Goal: Transaction & Acquisition: Book appointment/travel/reservation

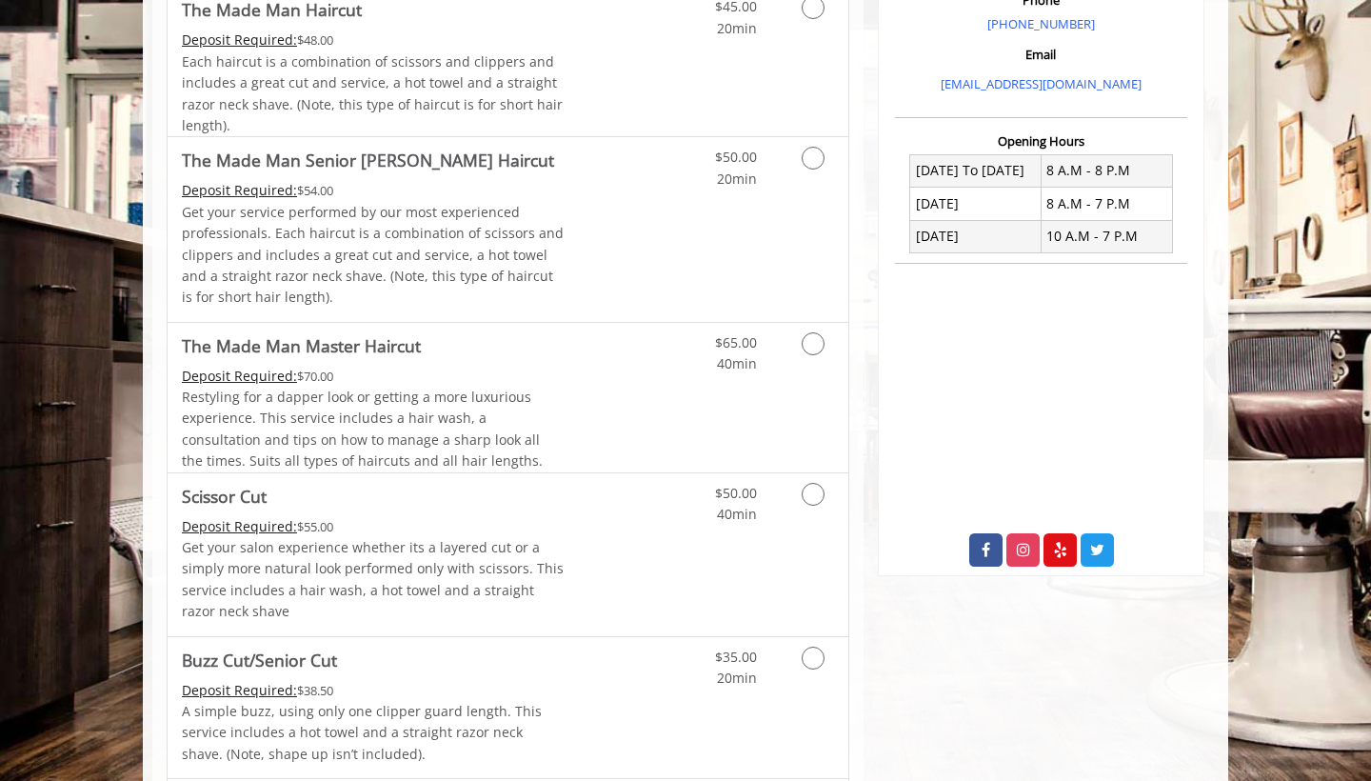
scroll to position [630, 0]
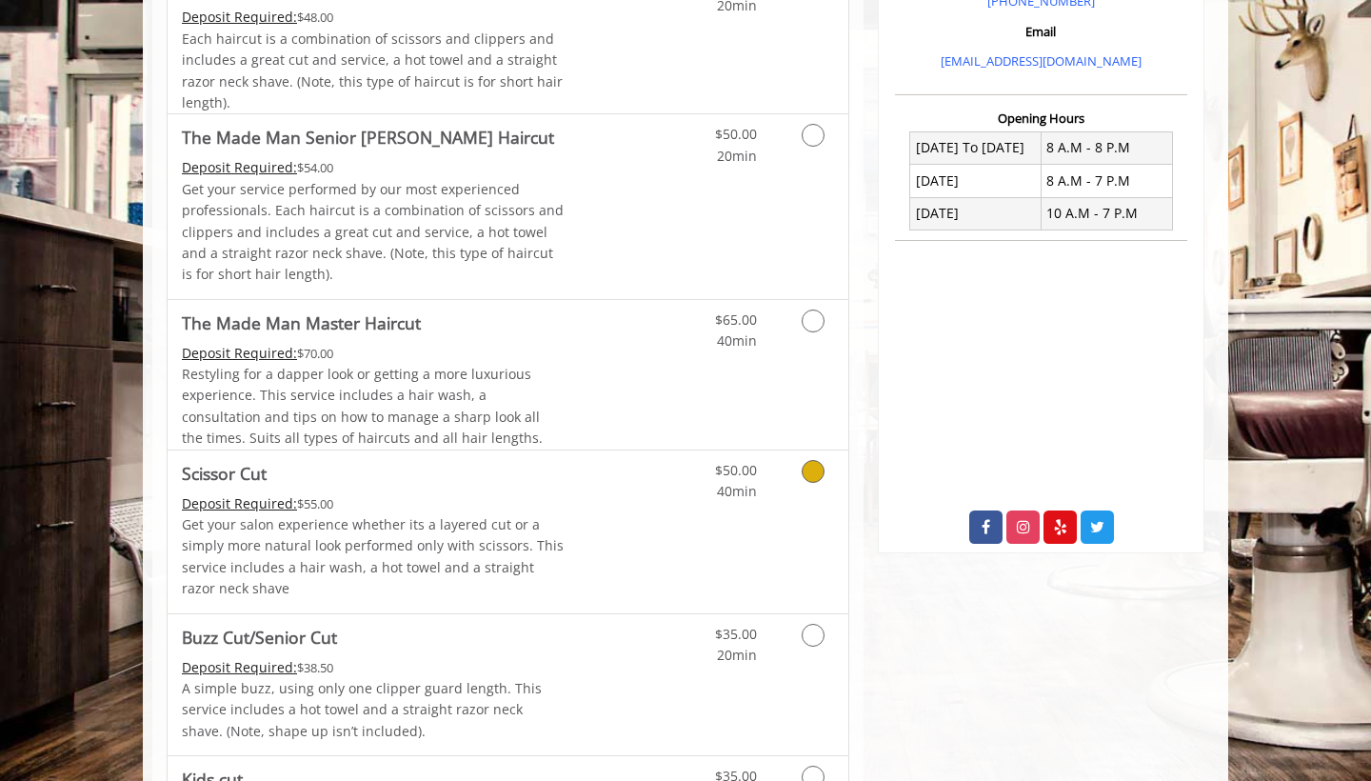
click at [808, 468] on icon "Grooming services" at bounding box center [813, 471] width 23 height 23
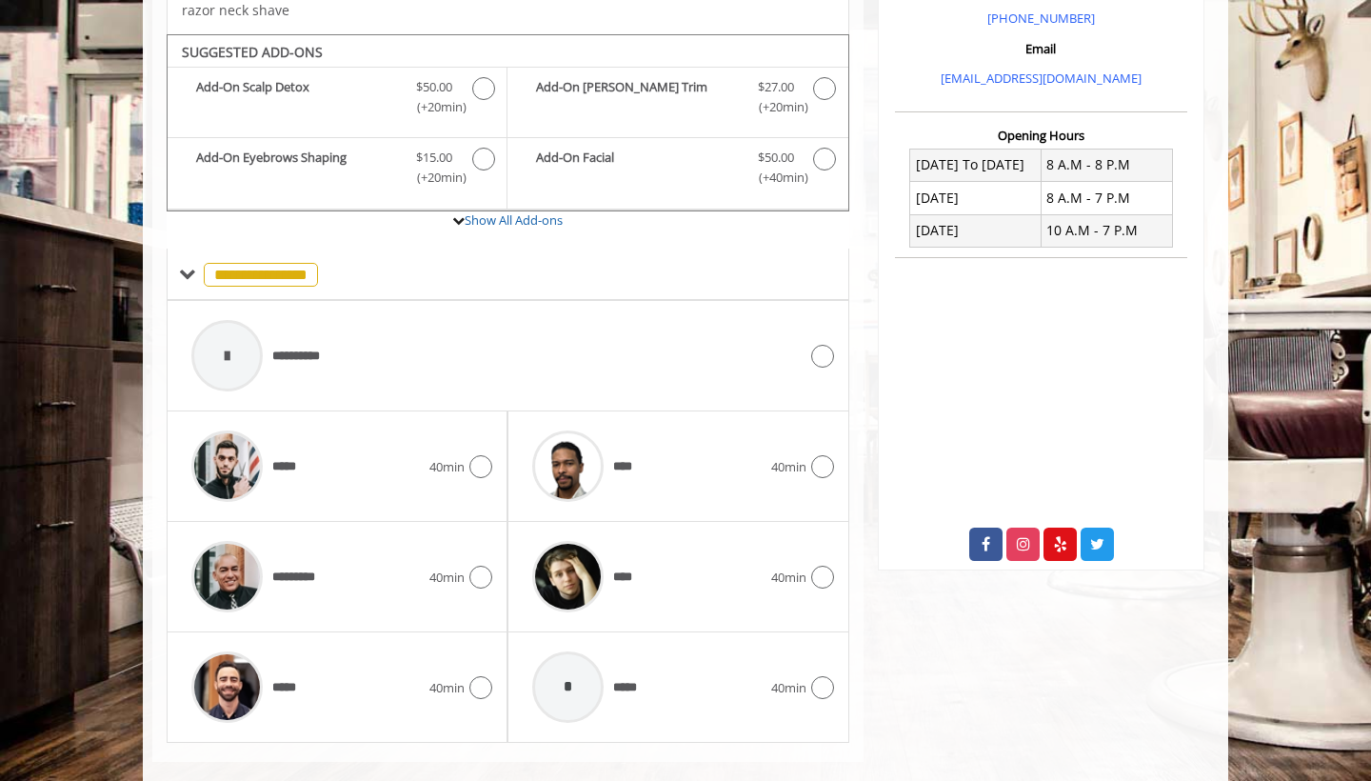
scroll to position [634, 0]
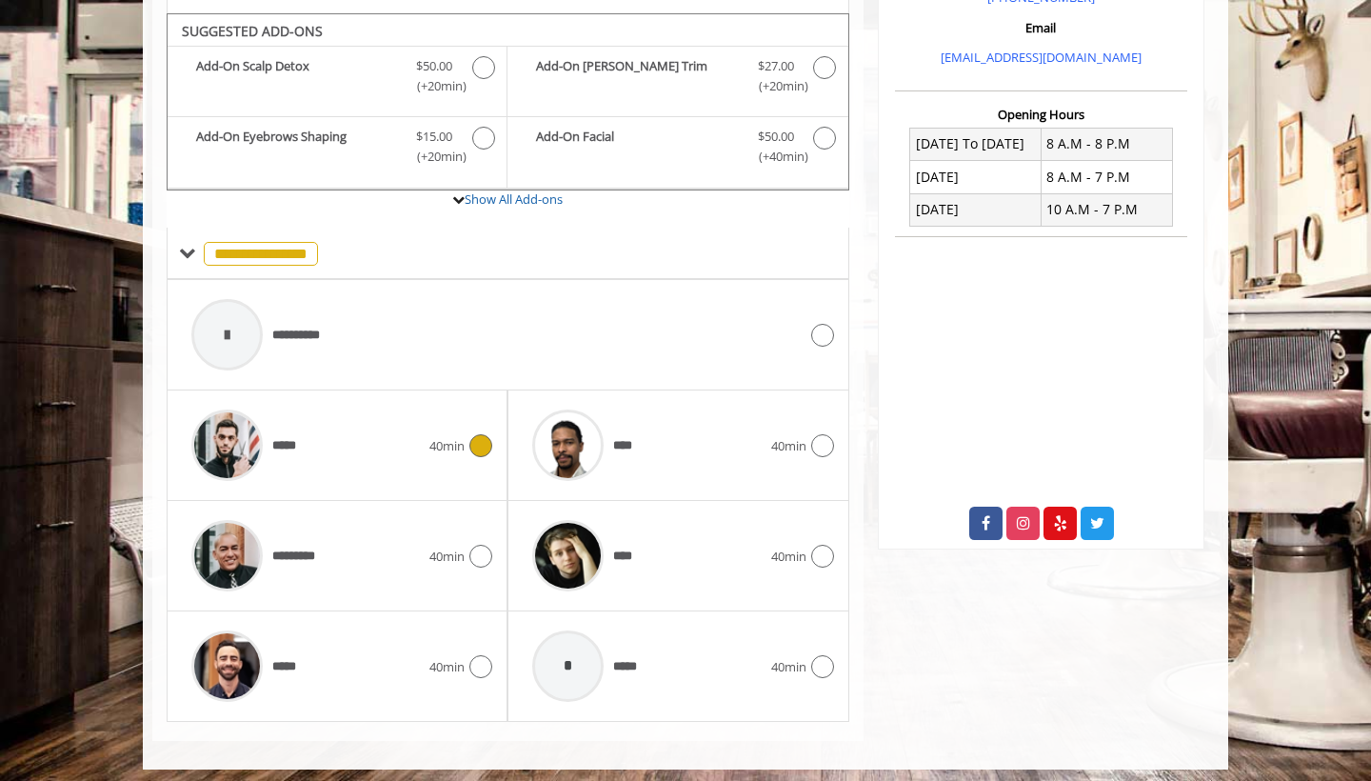
click at [472, 434] on icon at bounding box center [480, 445] width 23 height 23
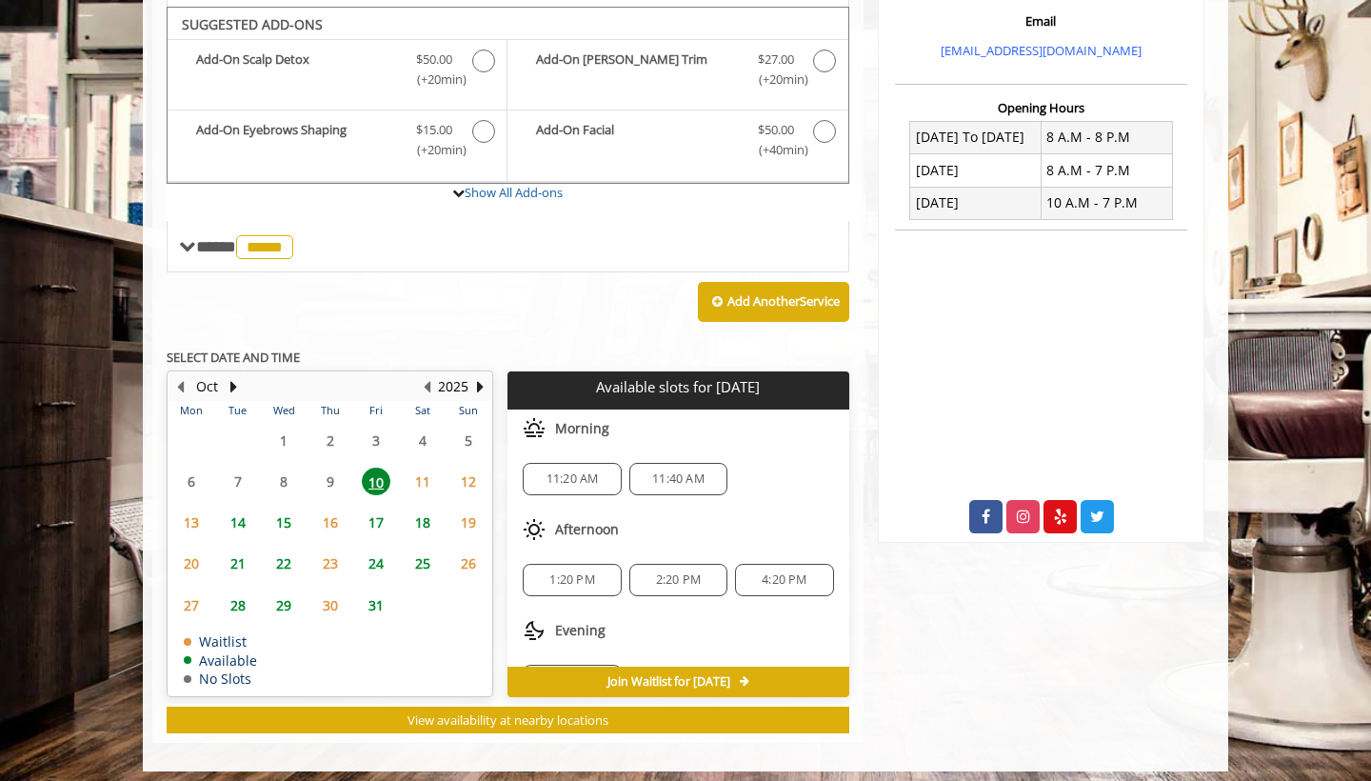
scroll to position [0, 0]
click at [239, 512] on span "14" at bounding box center [238, 522] width 29 height 28
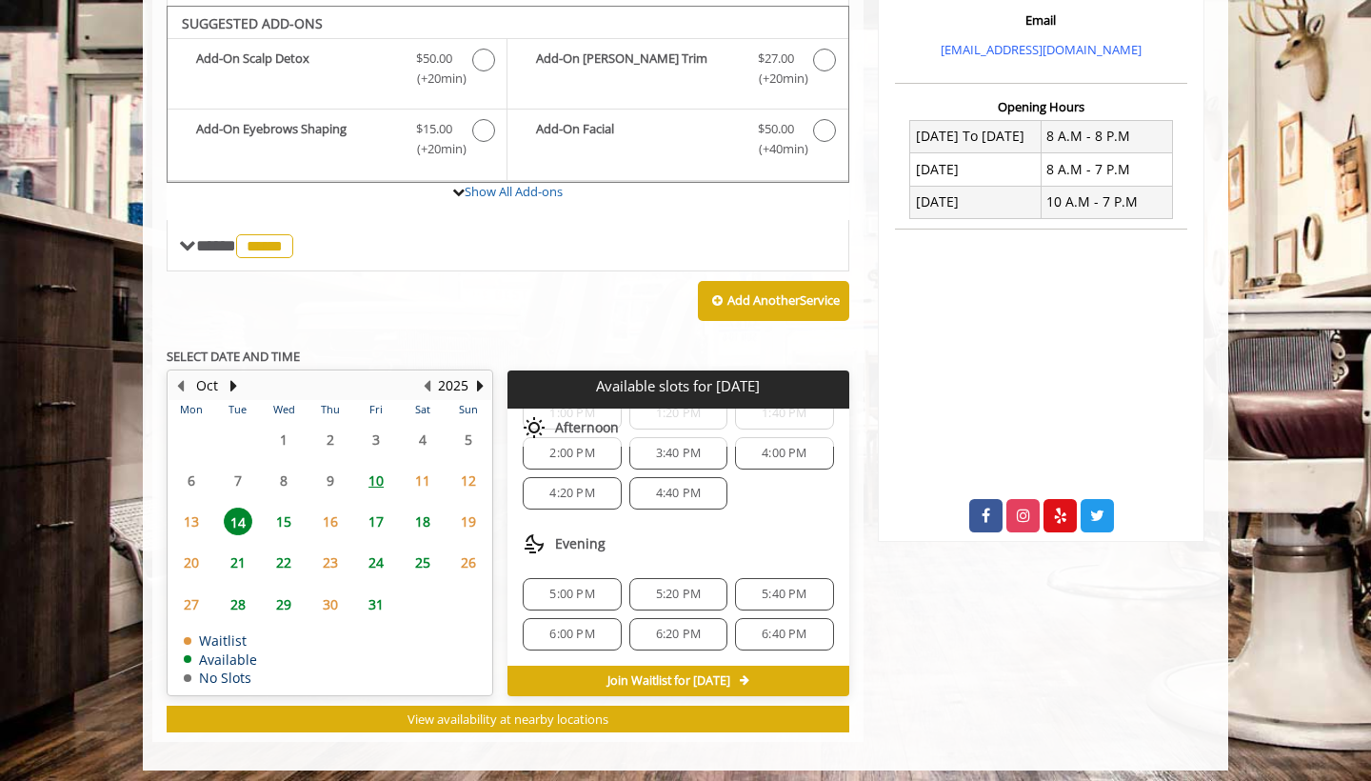
scroll to position [641, 0]
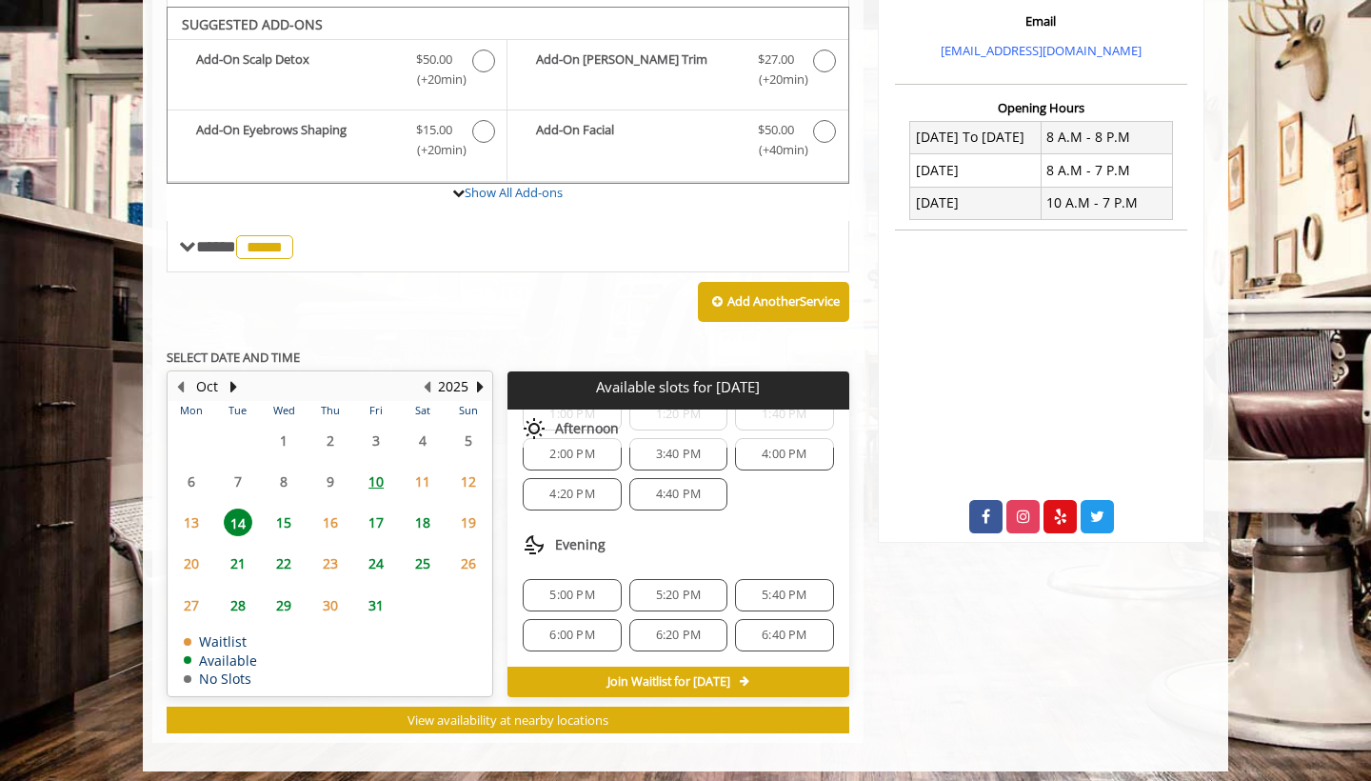
click at [768, 627] on span "6:40 PM" at bounding box center [784, 634] width 45 height 15
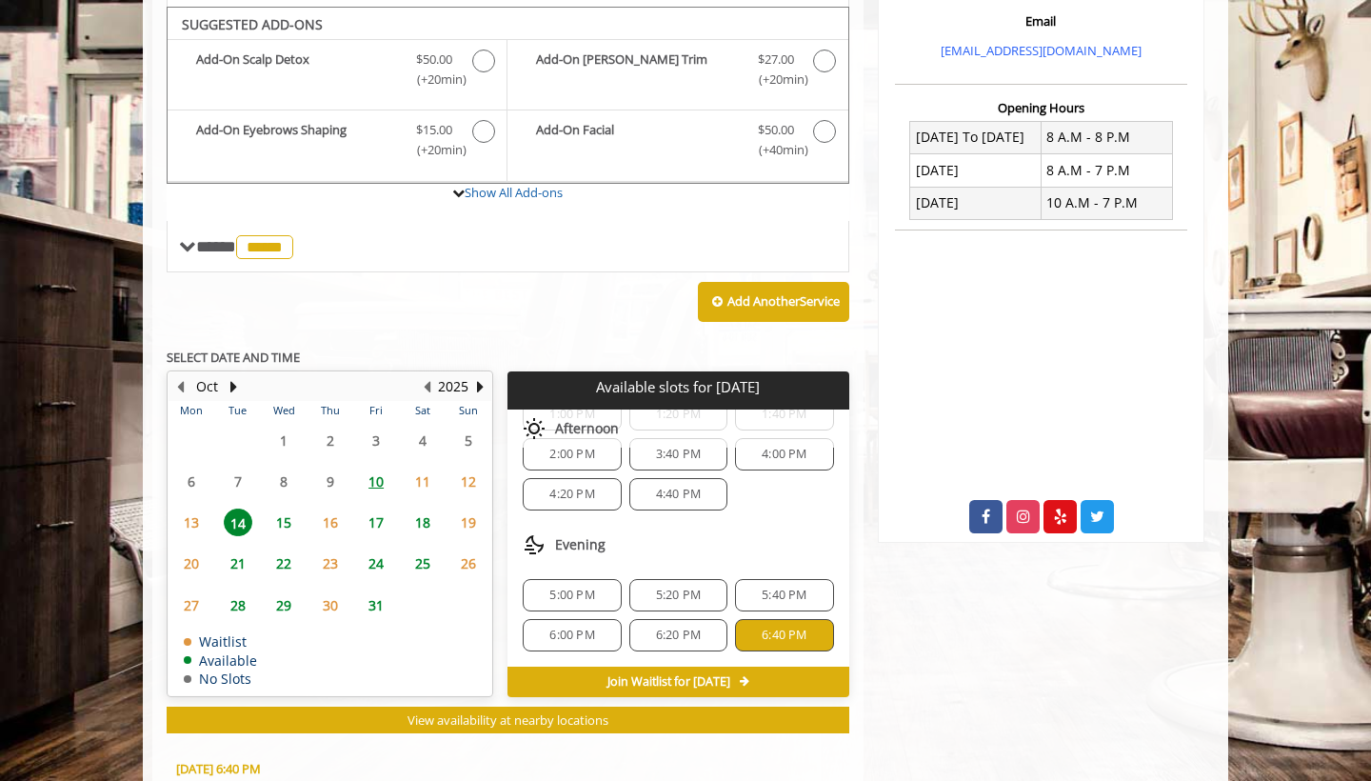
scroll to position [980, 0]
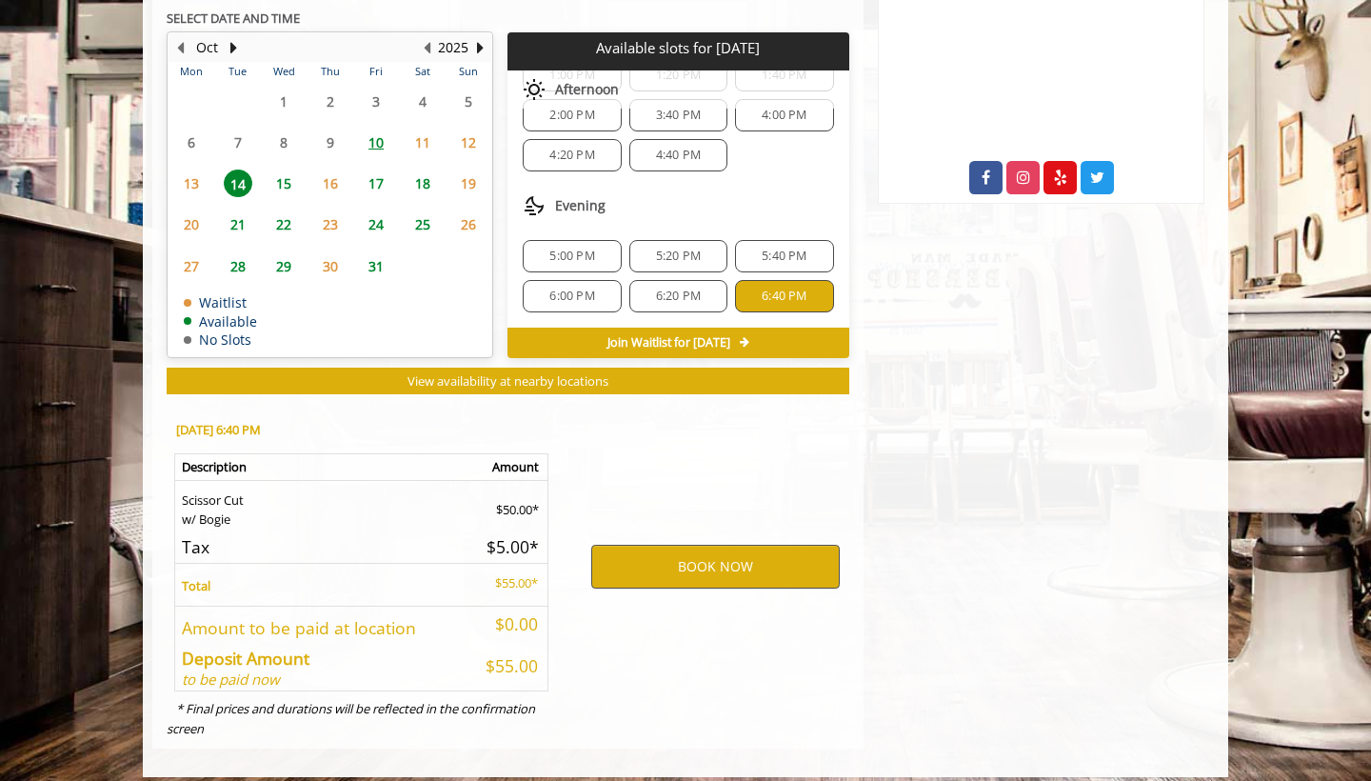
click at [702, 559] on button "BOOK NOW" at bounding box center [715, 567] width 248 height 44
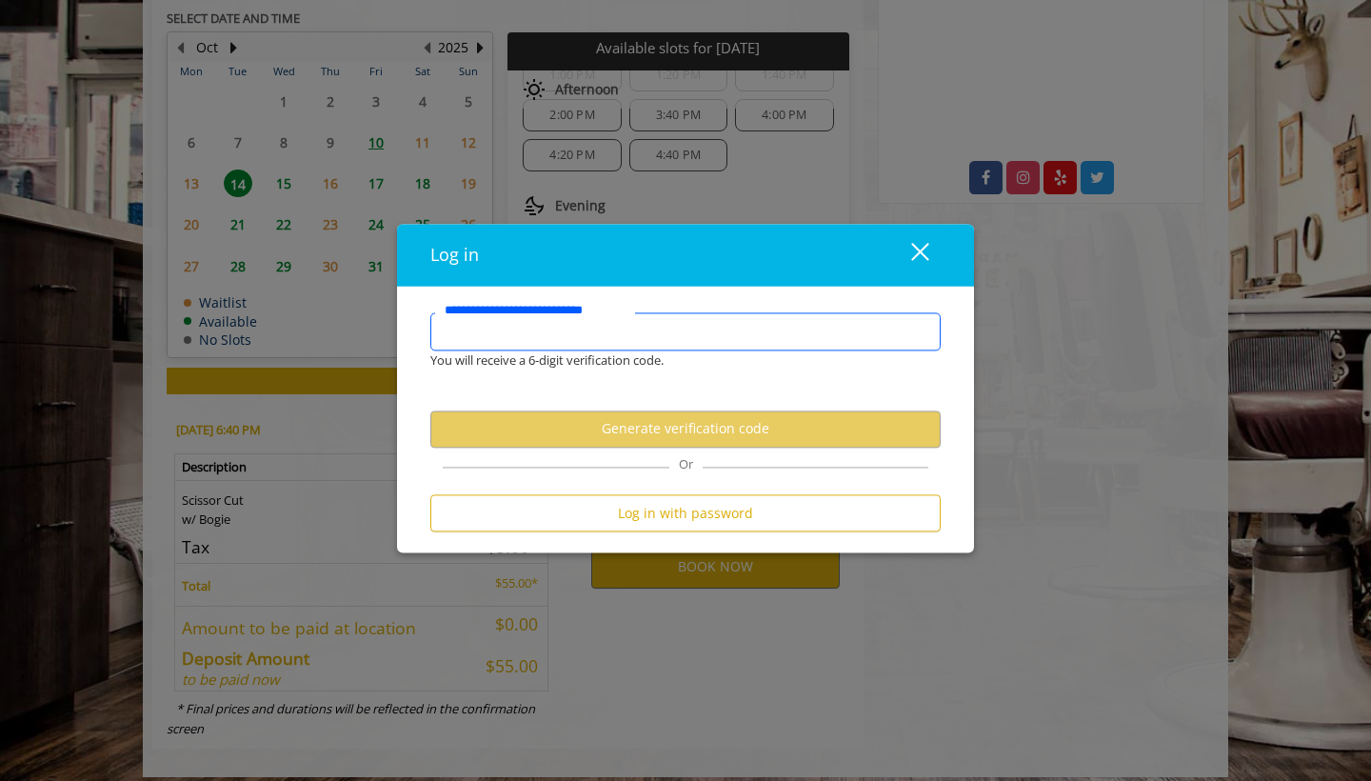
click at [563, 329] on input "**********" at bounding box center [685, 332] width 510 height 38
type input "**********"
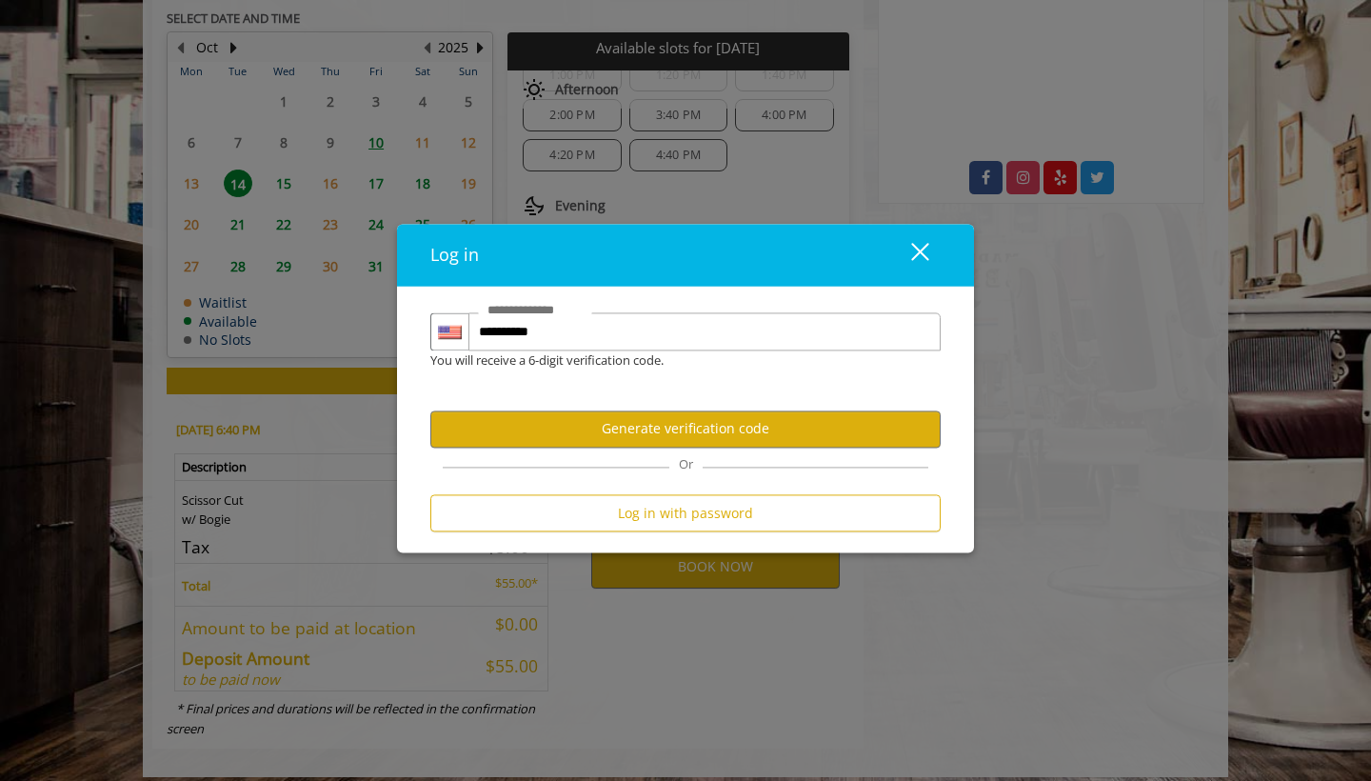
scroll to position [0, 0]
click at [667, 431] on button "Generate verification code" at bounding box center [685, 428] width 510 height 37
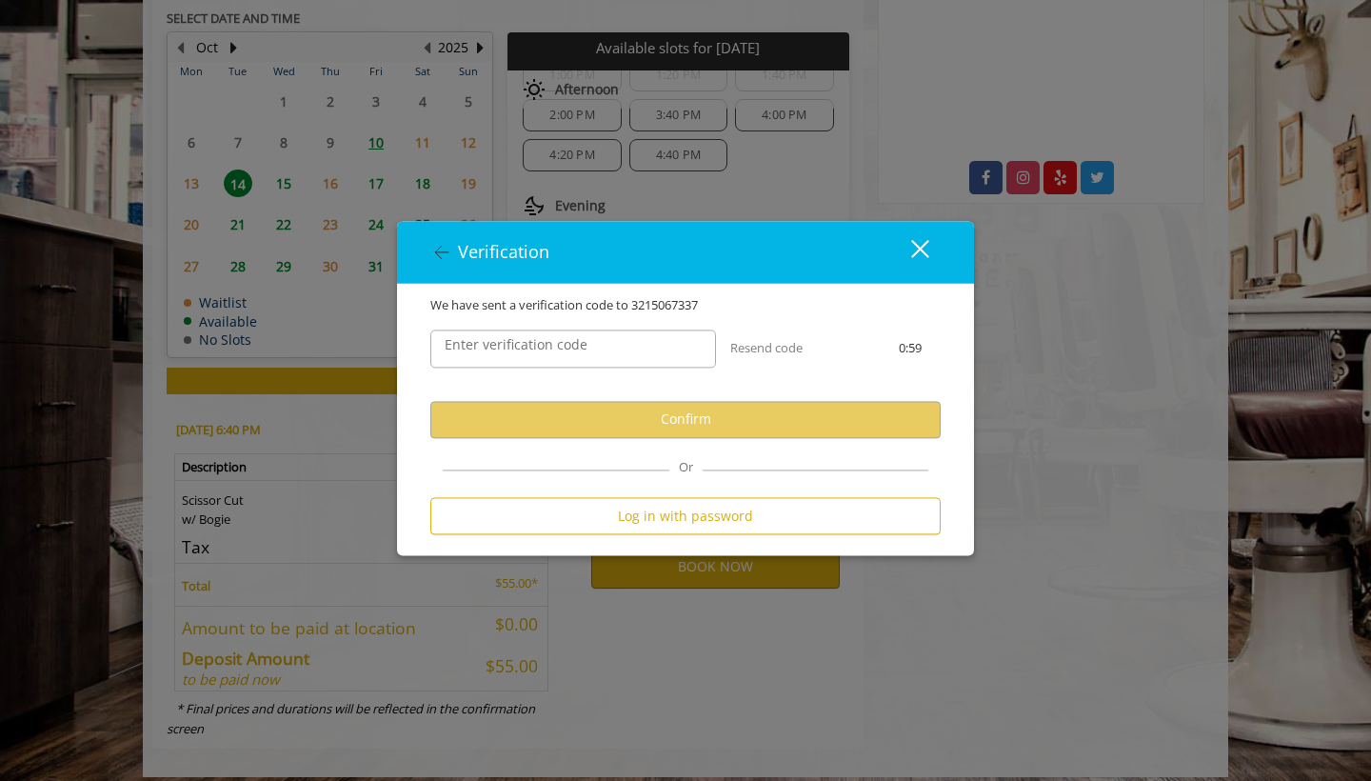
click at [560, 351] on label "Enter verification code" at bounding box center [516, 344] width 162 height 21
click at [560, 351] on input "Enter verification code" at bounding box center [573, 348] width 286 height 38
click at [521, 345] on input "Enter verification code" at bounding box center [573, 348] width 286 height 38
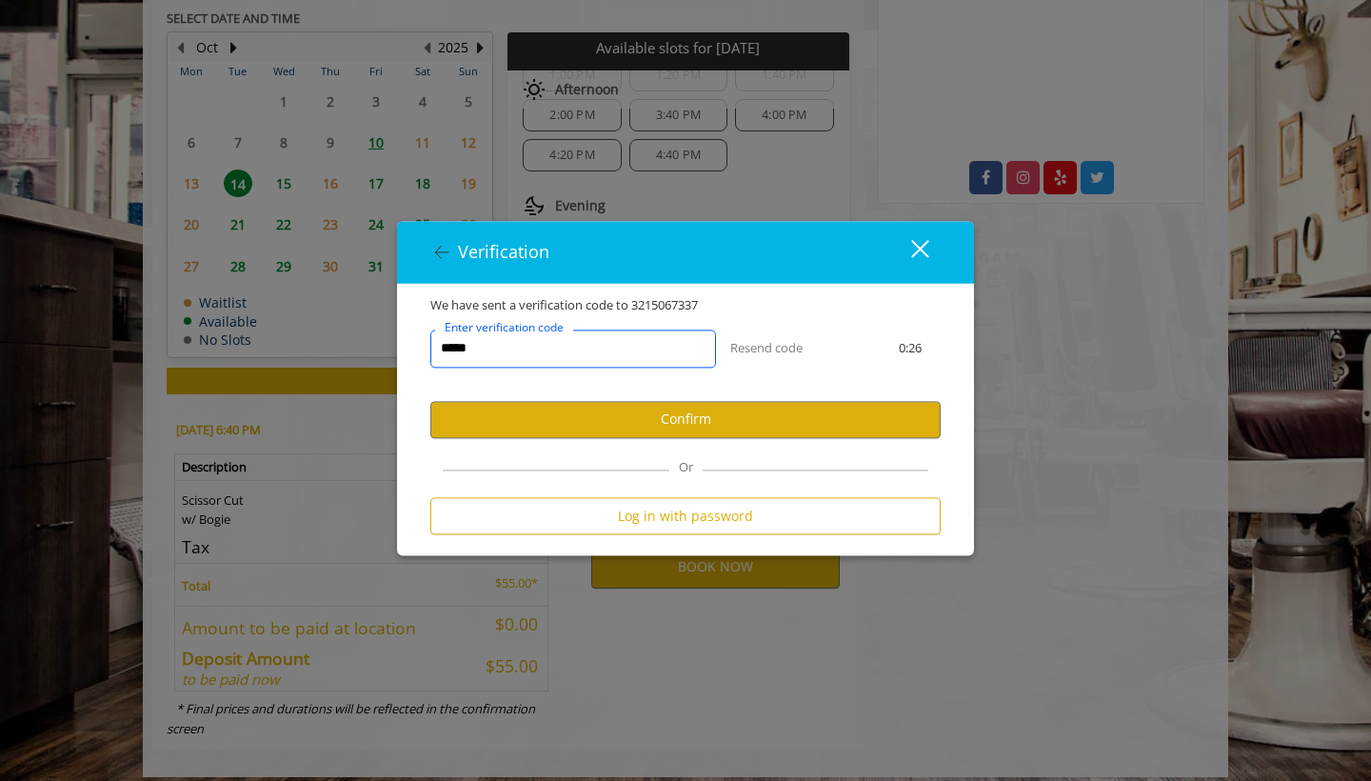
type input "******"
click at [671, 434] on button "Confirm" at bounding box center [685, 419] width 510 height 37
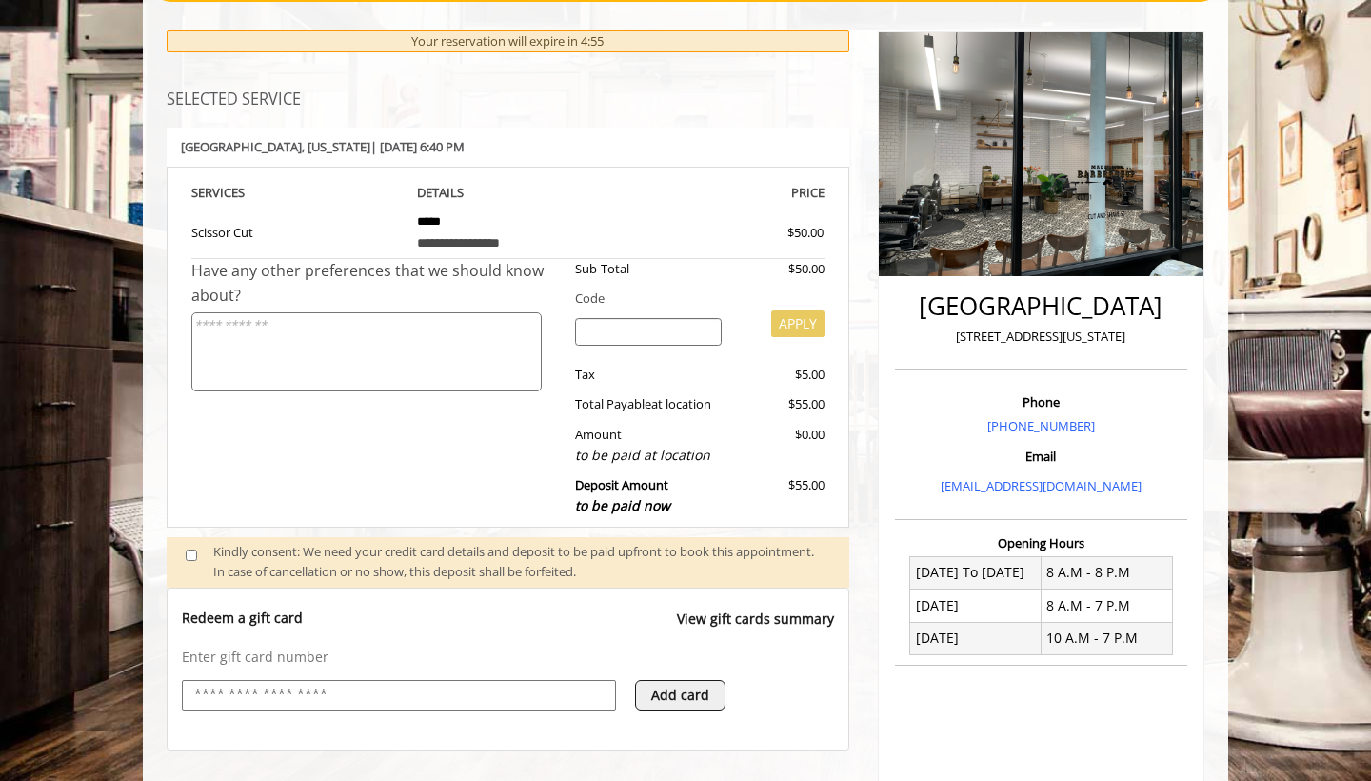
scroll to position [275, 0]
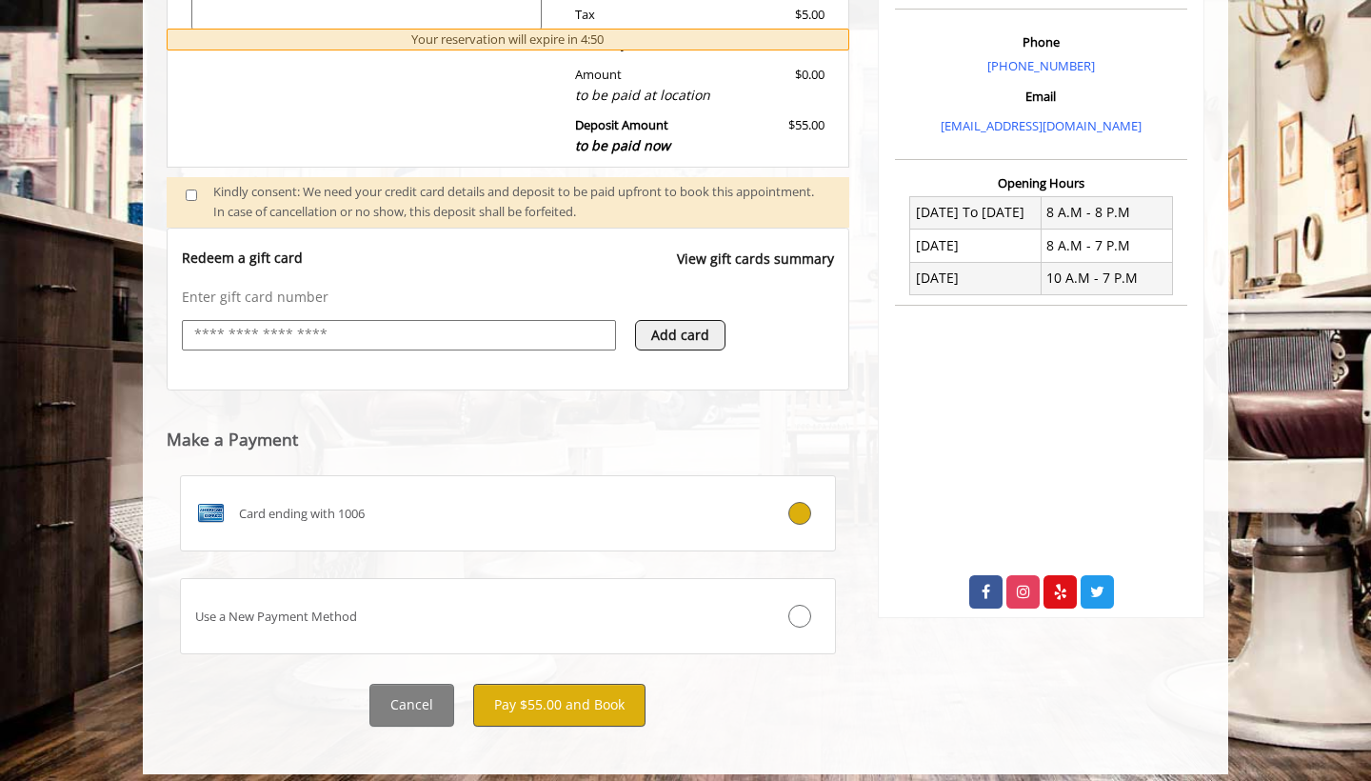
click at [552, 694] on button "Pay $55.00 and Book" at bounding box center [559, 705] width 172 height 43
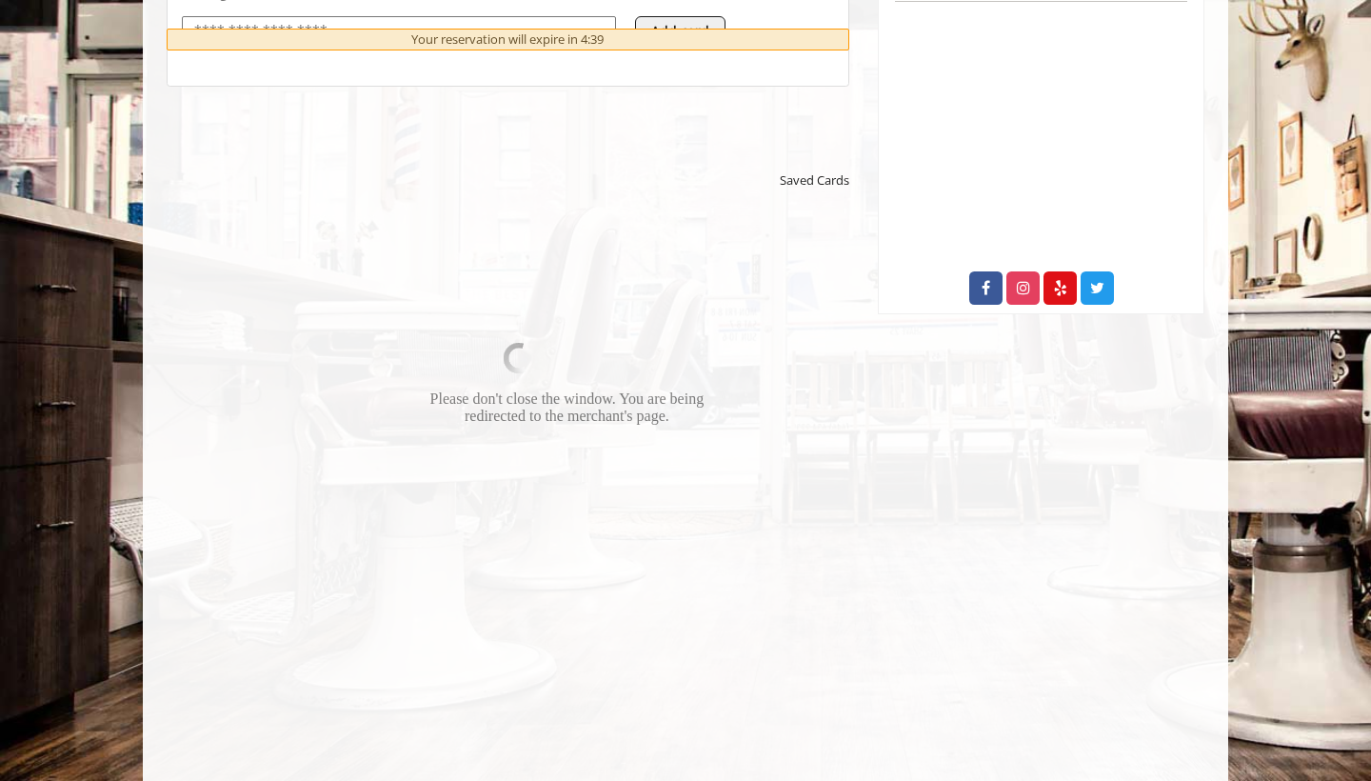
scroll to position [910, 0]
